Goal: Information Seeking & Learning: Check status

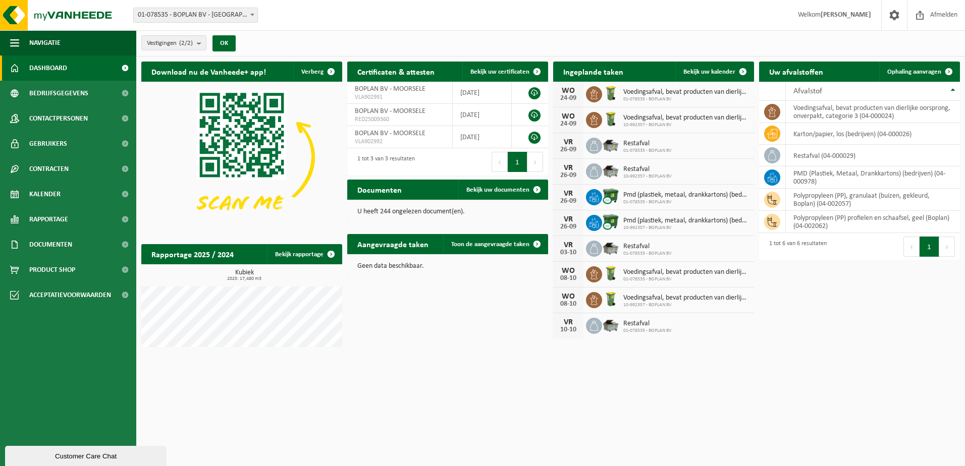
click at [422, 409] on html "Vestiging: 01-078535 - BOPLAN BV - MOORSELE 10-992357 - BOPLAN BV - MOORSELE 01…" at bounding box center [482, 233] width 965 height 466
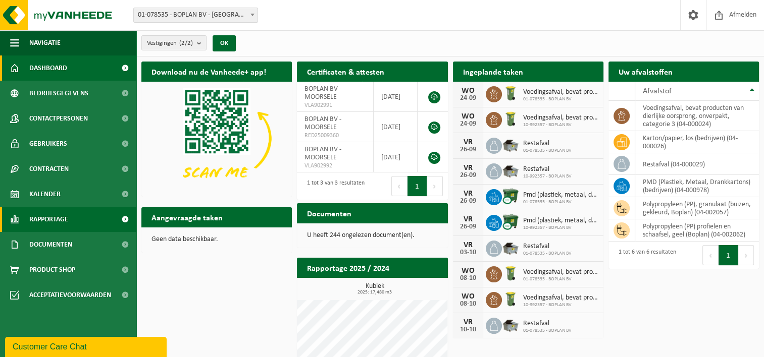
click at [80, 214] on link "Rapportage" at bounding box center [68, 219] width 136 height 25
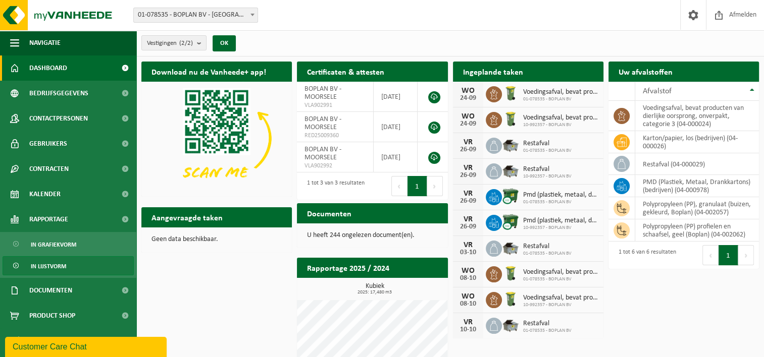
click at [83, 264] on link "In lijstvorm" at bounding box center [68, 265] width 131 height 19
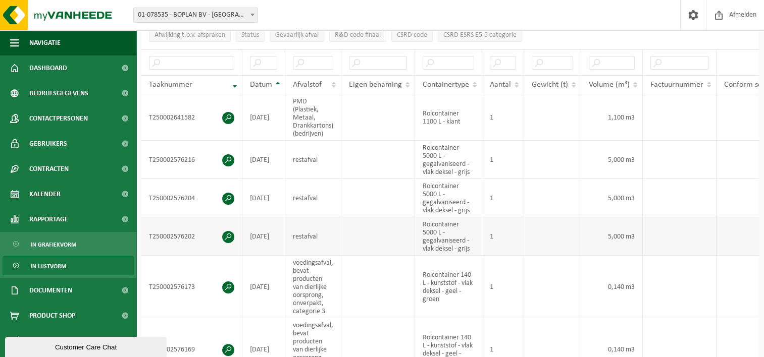
scroll to position [182, 0]
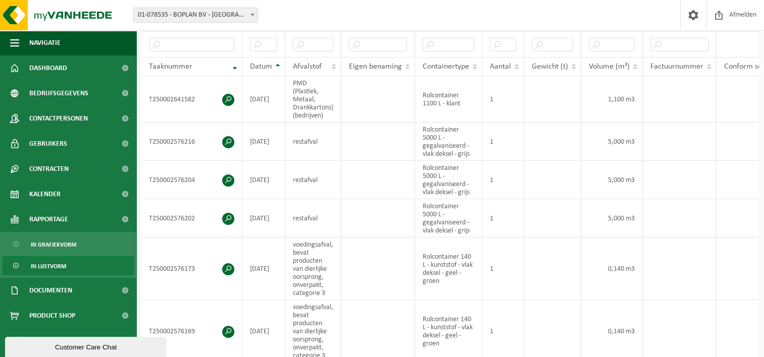
click at [90, 265] on link "In lijstvorm" at bounding box center [68, 265] width 131 height 19
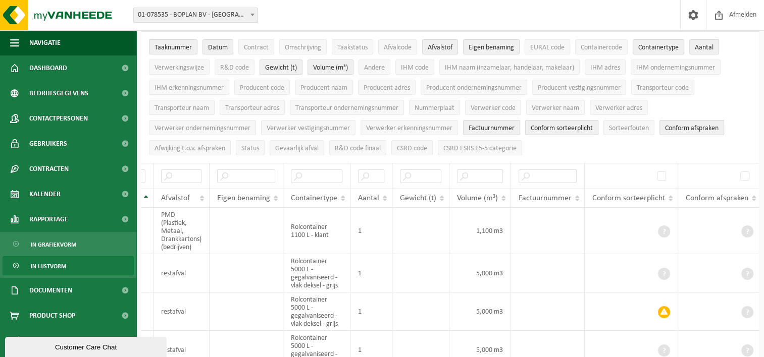
scroll to position [50, 0]
click at [661, 309] on span at bounding box center [664, 312] width 12 height 12
click at [56, 63] on span "Dashboard" at bounding box center [48, 68] width 38 height 25
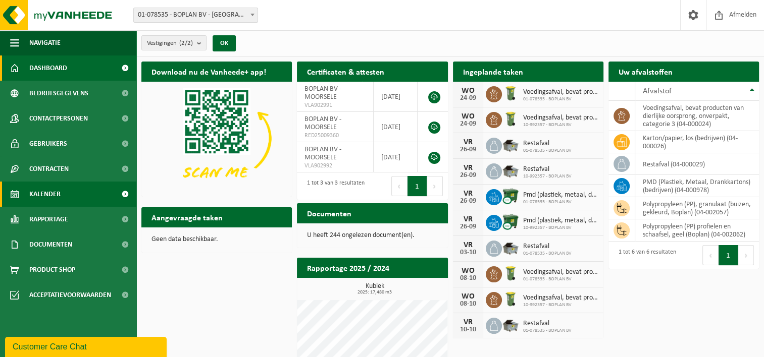
click at [69, 198] on link "Kalender" at bounding box center [68, 194] width 136 height 25
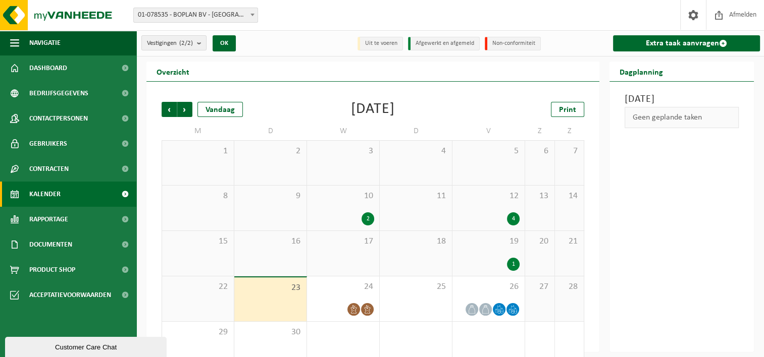
click at [507, 262] on div "1" at bounding box center [513, 264] width 13 height 13
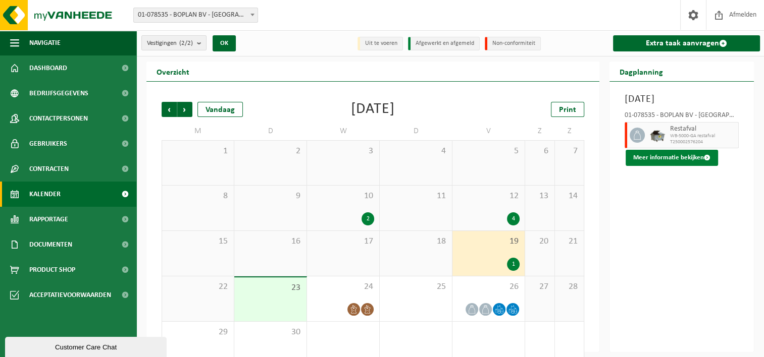
click at [663, 166] on button "Meer informatie bekijken" at bounding box center [671, 158] width 92 height 16
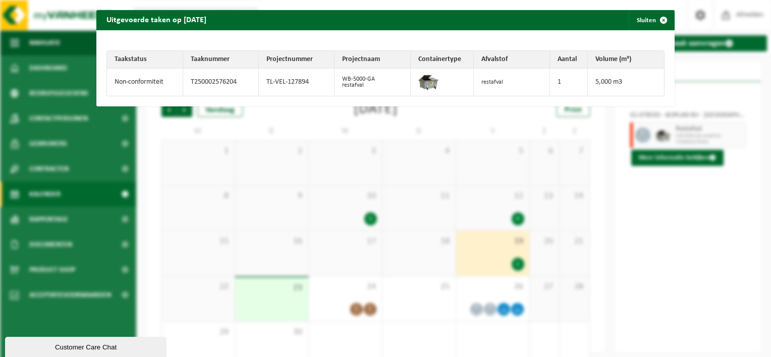
click at [162, 83] on td "Non-conformiteit" at bounding box center [145, 82] width 76 height 27
click at [654, 18] on span "button" at bounding box center [664, 20] width 20 height 20
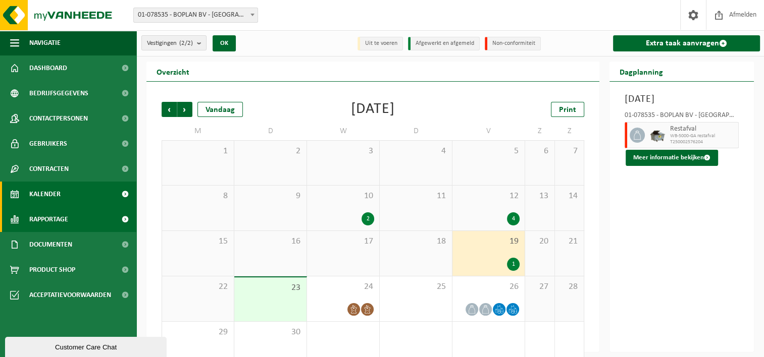
click at [114, 214] on span at bounding box center [125, 219] width 23 height 25
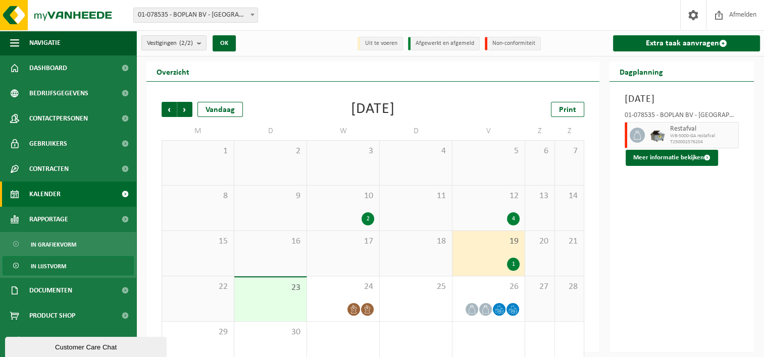
click at [97, 260] on link "In lijstvorm" at bounding box center [68, 265] width 131 height 19
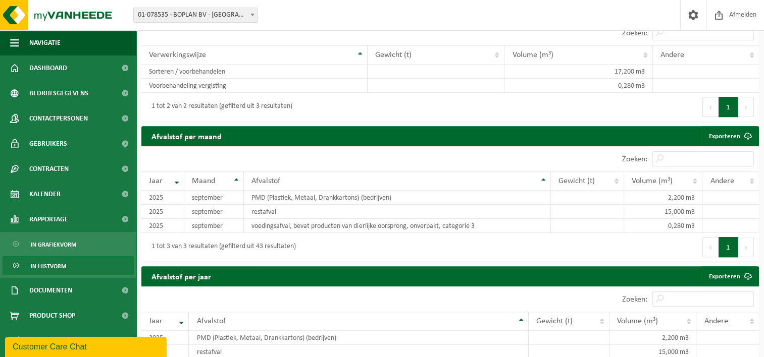
scroll to position [505, 0]
